Goal: Find specific page/section

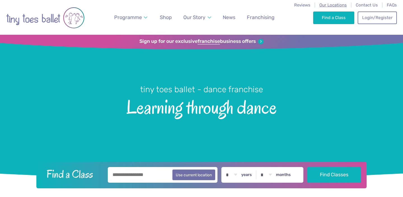
click at [333, 6] on span "Our Locations" at bounding box center [332, 5] width 27 height 5
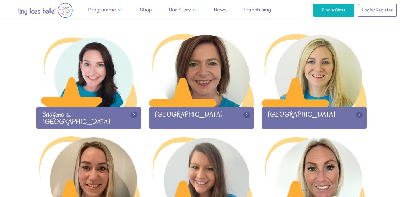
scroll to position [128, 0]
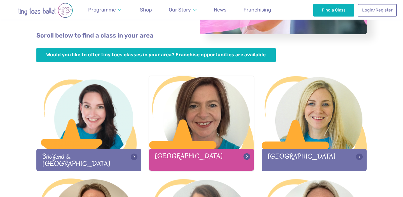
click at [209, 123] on div at bounding box center [201, 113] width 105 height 74
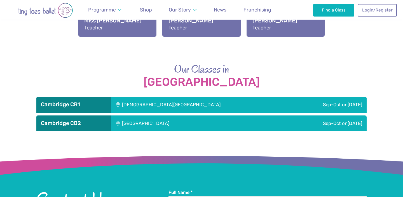
scroll to position [847, 0]
